Goal: Find specific page/section: Find specific page/section

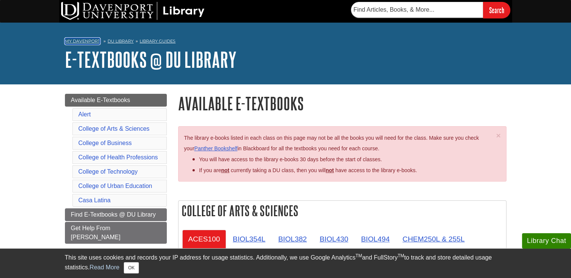
click at [94, 38] on link "My Davenport" at bounding box center [82, 41] width 35 height 6
click at [107, 99] on span "Available E-Textbooks" at bounding box center [100, 100] width 59 height 6
